Goal: Task Accomplishment & Management: Manage account settings

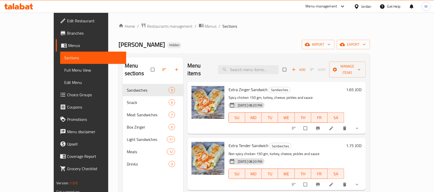
click at [362, 7] on div "Jordan" at bounding box center [367, 7] width 10 height 6
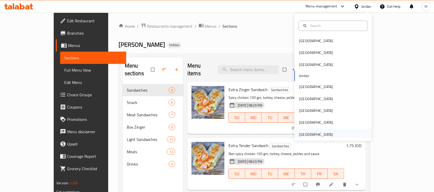
click at [312, 133] on div "[GEOGRAPHIC_DATA]" at bounding box center [317, 135] width 34 height 6
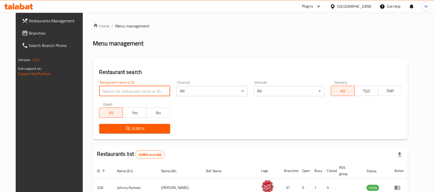
click at [128, 96] on input "search" at bounding box center [134, 91] width 71 height 10
paste input "falooda fantasy"
type input "falooda fantasy"
click button "Search" at bounding box center [134, 129] width 71 height 10
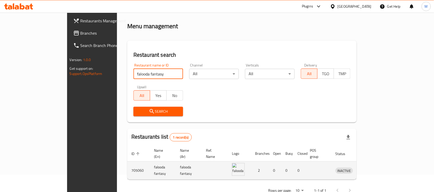
scroll to position [27, 0]
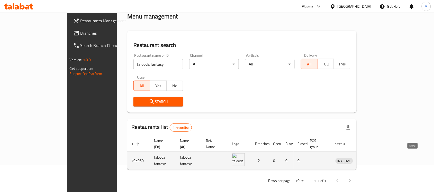
click at [370, 158] on icon "enhanced table" at bounding box center [367, 161] width 6 height 6
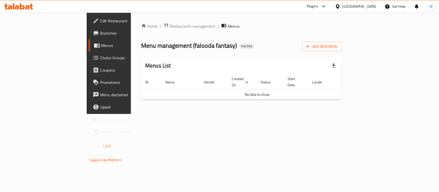
click at [89, 17] on link "Edit Restaurant" at bounding box center [124, 21] width 71 height 12
click at [338, 45] on span "Add New Menu" at bounding box center [322, 46] width 32 height 6
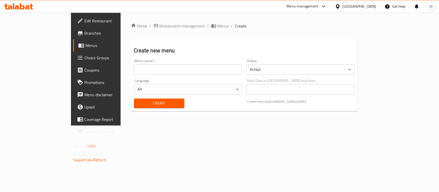
click at [134, 73] on input "text" at bounding box center [188, 70] width 108 height 10
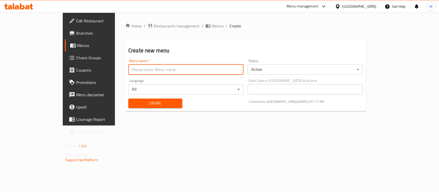
type input "New"
click at [133, 103] on span "Create" at bounding box center [156, 103] width 46 height 6
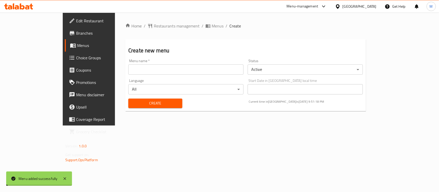
click at [212, 25] on span "Menus" at bounding box center [218, 26] width 12 height 6
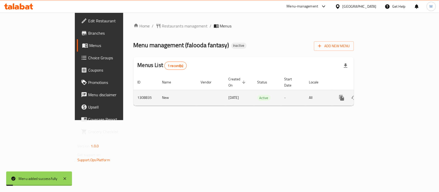
click at [382, 95] on icon "enhanced table" at bounding box center [379, 98] width 6 height 6
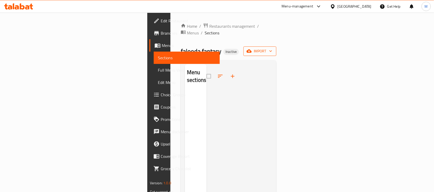
click at [273, 48] on span "import" at bounding box center [260, 51] width 25 height 6
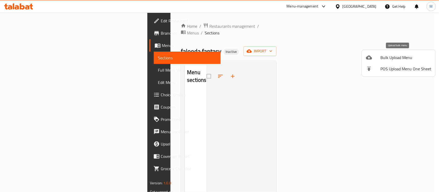
click at [391, 55] on span "Bulk Upload Menu" at bounding box center [406, 58] width 51 height 6
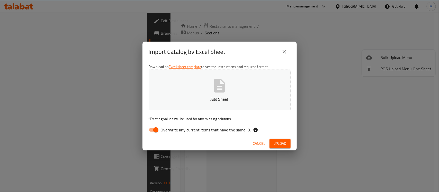
click at [165, 128] on span "Overwrite any current items that have the same ID." at bounding box center [206, 130] width 90 height 6
click at [165, 128] on input "Overwrite any current items that have the same ID." at bounding box center [155, 130] width 29 height 10
checkbox input "false"
click at [284, 141] on span "Upload" at bounding box center [280, 144] width 13 height 6
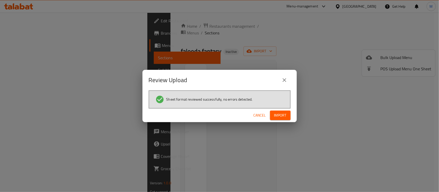
click at [279, 114] on span "Import" at bounding box center [280, 115] width 12 height 6
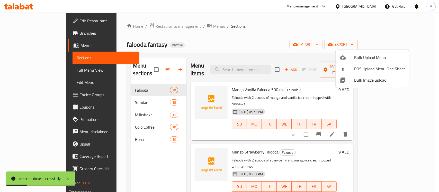
click at [271, 32] on div at bounding box center [219, 96] width 439 height 192
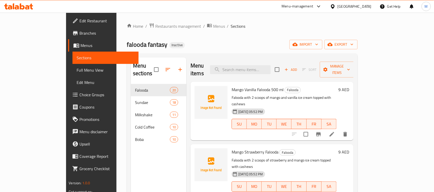
click at [245, 38] on div "Home / Restaurants management / Menus / Sections falooda fantasy Inactive impor…" at bounding box center [242, 138] width 231 height 231
click at [73, 73] on link "Full Menu View" at bounding box center [106, 70] width 66 height 12
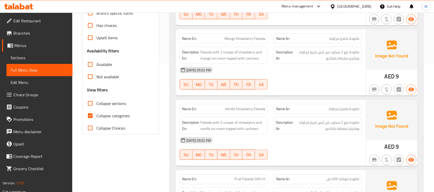
click at [97, 115] on span "Collapse categories" at bounding box center [113, 116] width 33 height 6
click at [97, 115] on input "Collapse categories" at bounding box center [90, 116] width 12 height 12
checkbox input "false"
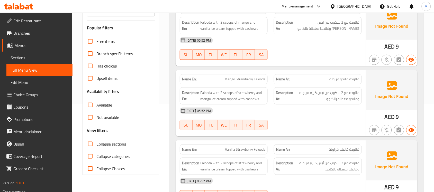
scroll to position [32, 0]
